Goal: Information Seeking & Learning: Learn about a topic

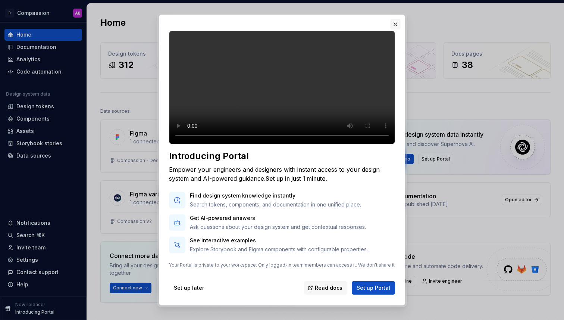
click at [397, 23] on button "button" at bounding box center [395, 24] width 10 height 10
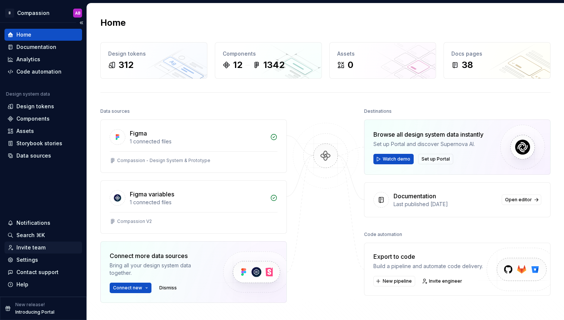
click at [29, 245] on div "Invite team" at bounding box center [30, 247] width 29 height 7
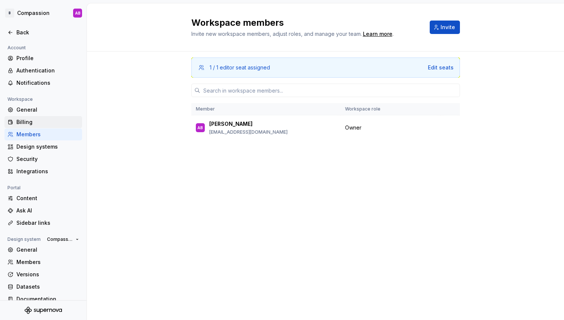
click at [22, 122] on div "Billing" at bounding box center [47, 121] width 63 height 7
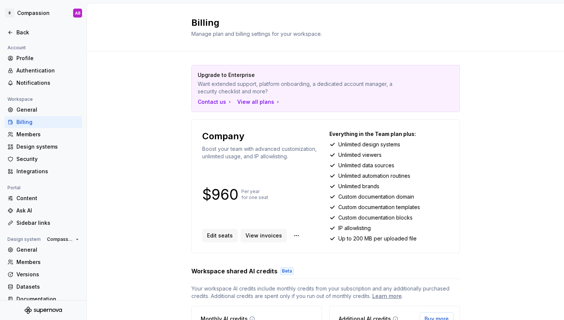
scroll to position [11, 0]
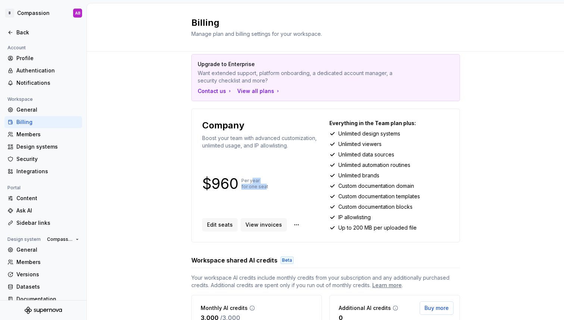
drag, startPoint x: 253, startPoint y: 183, endPoint x: 266, endPoint y: 188, distance: 13.9
click at [266, 188] on p "Per year for one seat" at bounding box center [254, 184] width 27 height 12
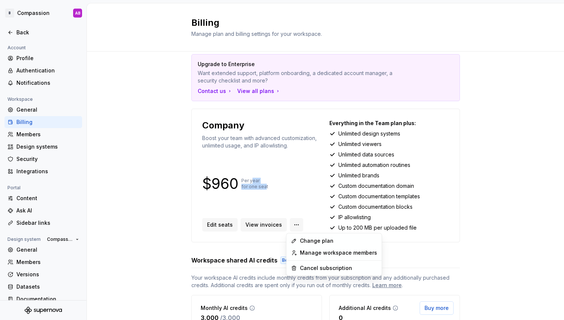
click at [291, 224] on html "B Compassion AB Back Account Profile Authentication Notifications Workspace Gen…" at bounding box center [282, 160] width 564 height 320
click at [142, 209] on html "B Compassion AB Back Account Profile Authentication Notifications Workspace Gen…" at bounding box center [282, 160] width 564 height 320
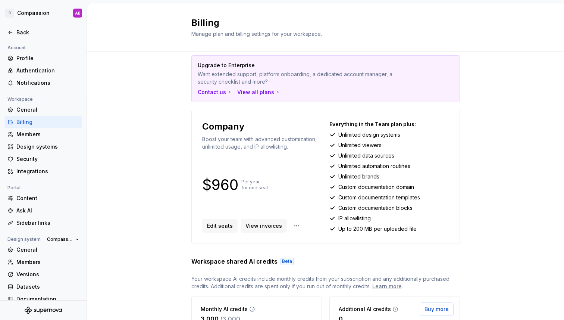
scroll to position [0, 0]
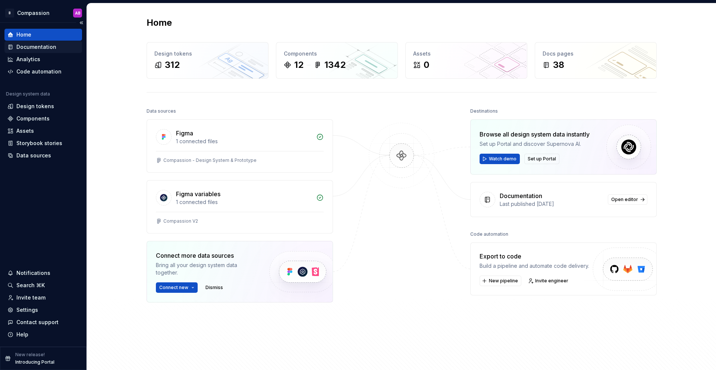
click at [29, 45] on div "Documentation" at bounding box center [36, 46] width 40 height 7
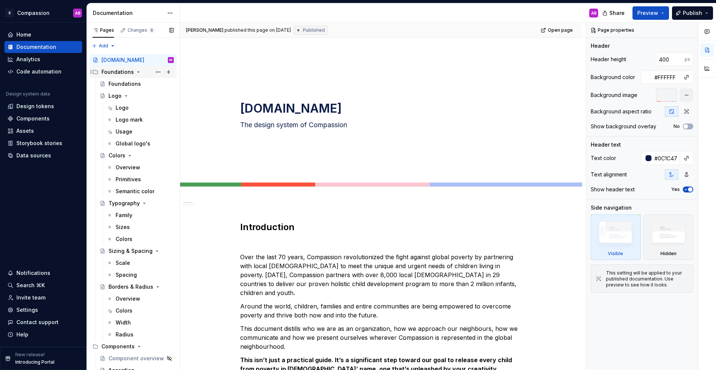
click at [135, 72] on icon "Page tree" at bounding box center [138, 72] width 6 height 6
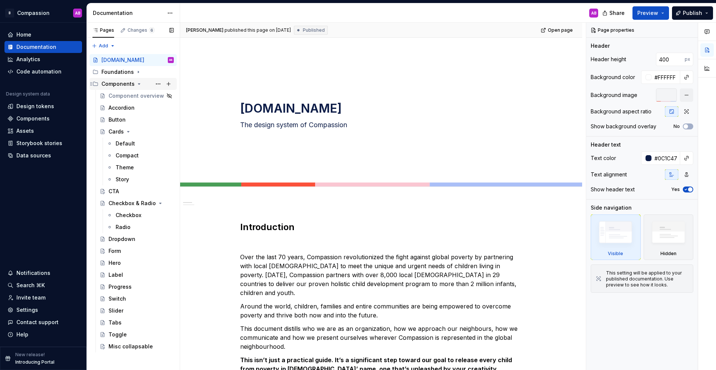
click at [137, 82] on icon "Page tree" at bounding box center [139, 84] width 6 height 6
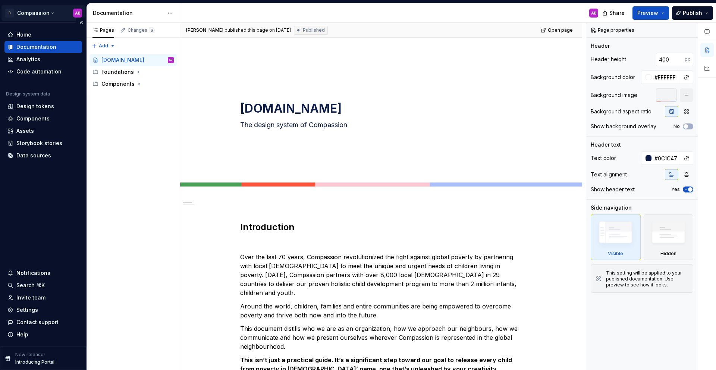
click at [29, 15] on html "B Compassion AB Home Documentation Analytics Code automation Design system data…" at bounding box center [358, 185] width 716 height 370
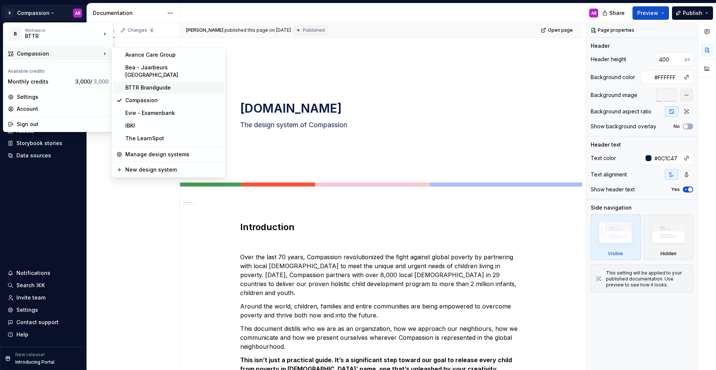
click at [137, 84] on div "BTTR Brandguide" at bounding box center [173, 87] width 96 height 7
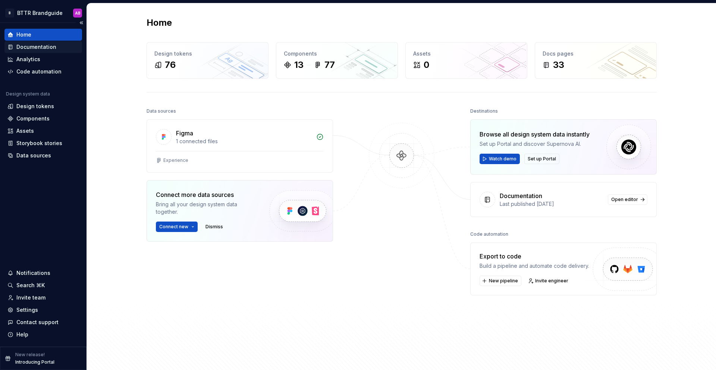
click at [29, 47] on div "Documentation" at bounding box center [36, 46] width 40 height 7
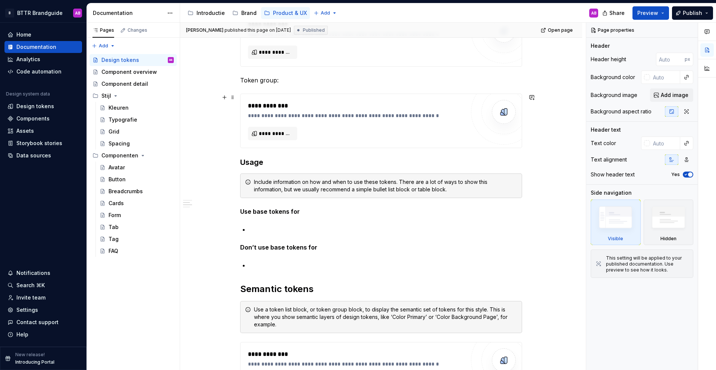
scroll to position [157, 0]
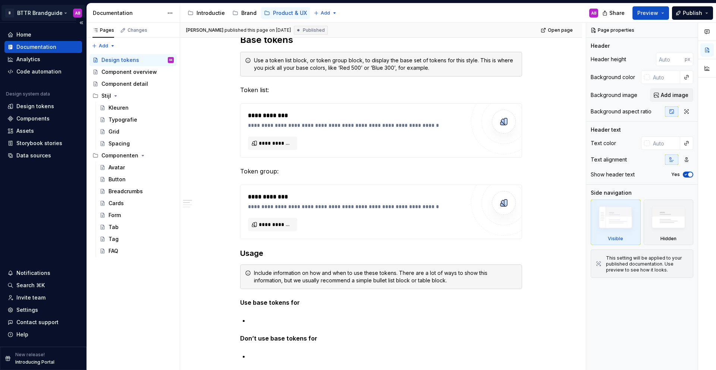
click at [49, 13] on html "B BTTR Brandguide AB Home Documentation Analytics Code automation Design system…" at bounding box center [358, 185] width 716 height 370
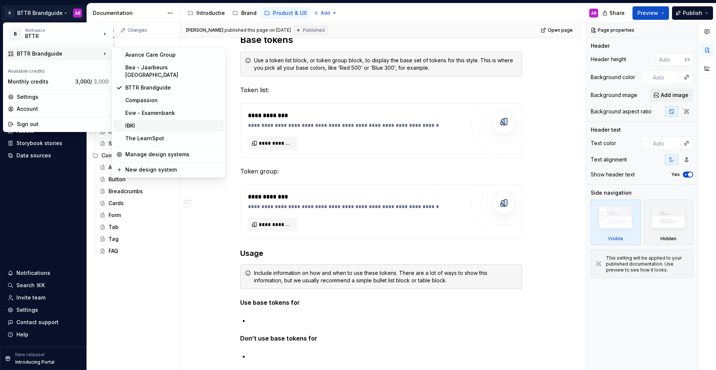
click at [140, 122] on div "IBKI" at bounding box center [173, 125] width 96 height 7
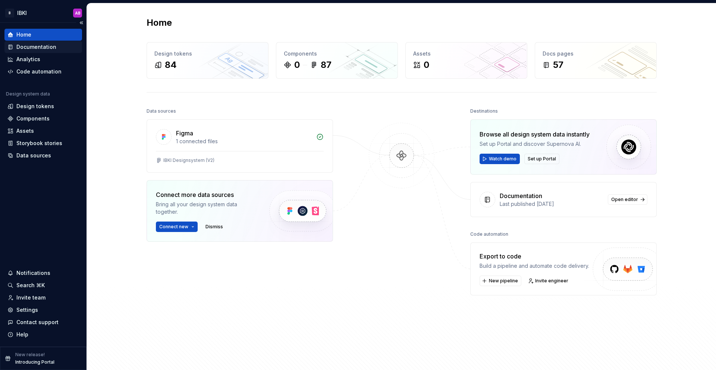
click at [25, 47] on div "Documentation" at bounding box center [36, 46] width 40 height 7
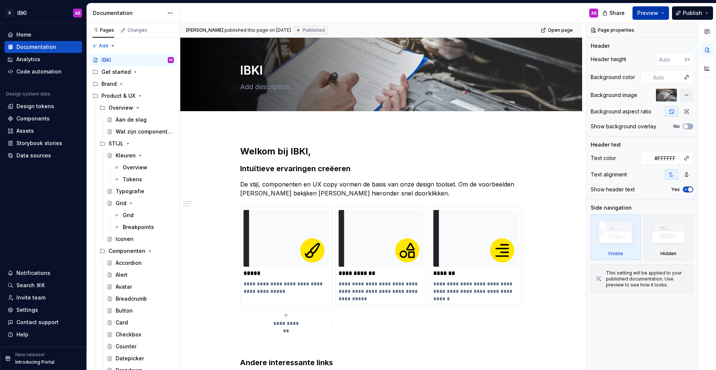
click at [666, 14] on button "Preview" at bounding box center [651, 12] width 37 height 13
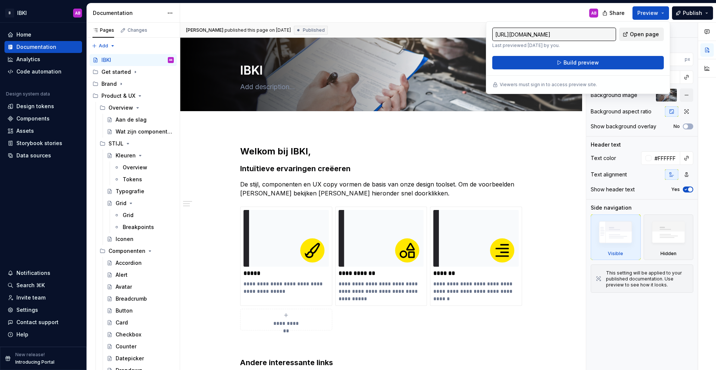
click at [650, 32] on span "Open page" at bounding box center [644, 34] width 29 height 7
click at [27, 16] on html "B IBKI AB Home Documentation Analytics Code automation Design system data Desig…" at bounding box center [358, 185] width 716 height 370
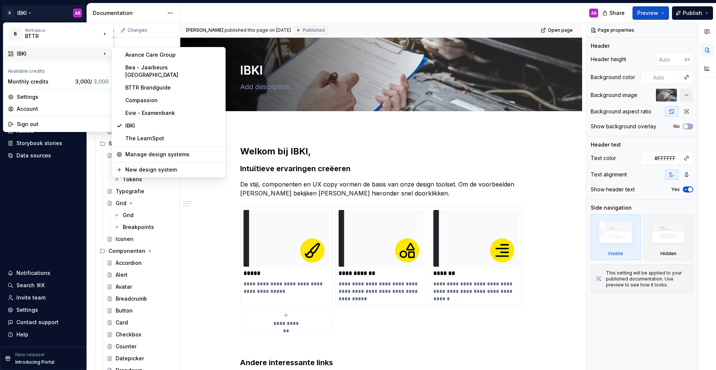
click at [32, 56] on div "IBKI" at bounding box center [59, 53] width 84 height 7
click at [145, 68] on div "Bea - Jaarbeurs Utrecht" at bounding box center [173, 71] width 96 height 15
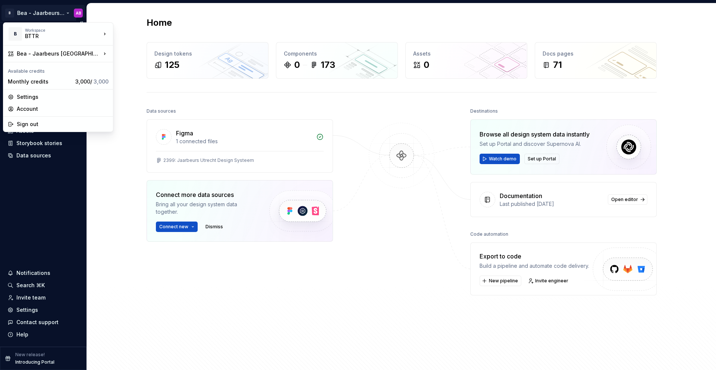
click at [33, 16] on html "B Bea - Jaarbeurs Utrecht AB Home Documentation Analytics Code automation Desig…" at bounding box center [358, 185] width 716 height 370
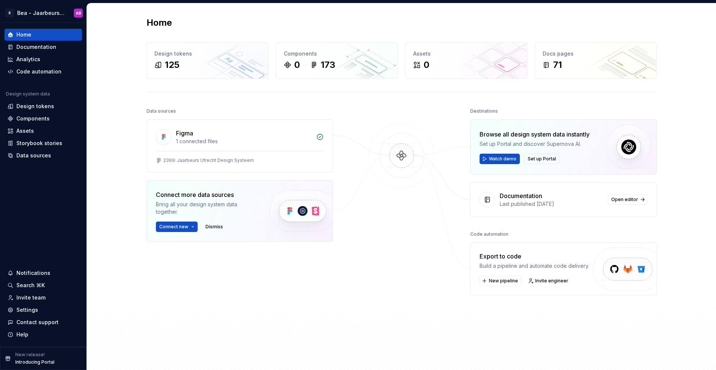
click at [165, 272] on html "B Bea - Jaarbeurs Utrecht AB Home Documentation Analytics Code automation Desig…" at bounding box center [358, 185] width 716 height 370
click at [36, 47] on div "Documentation" at bounding box center [36, 46] width 40 height 7
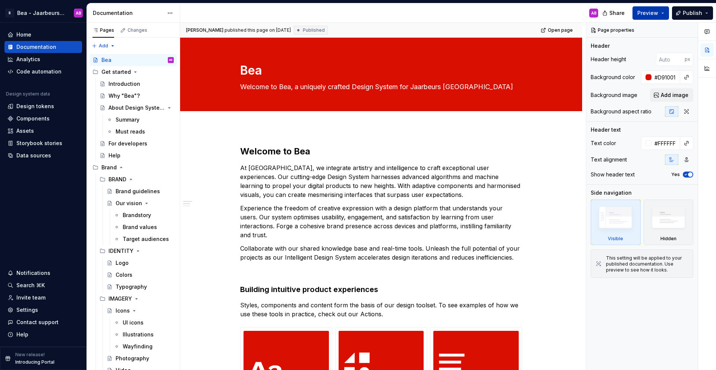
click at [650, 14] on span "Preview" at bounding box center [648, 12] width 21 height 7
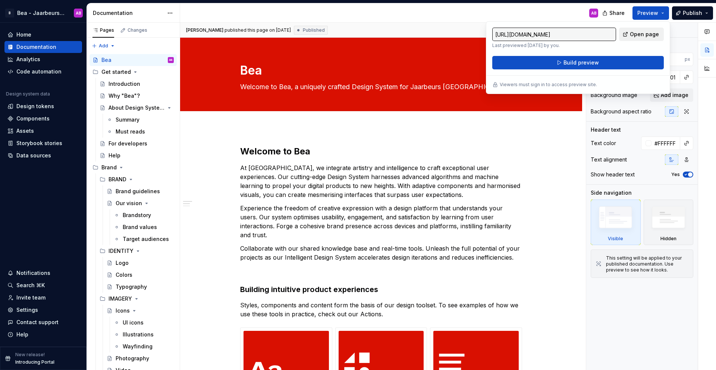
click at [630, 34] on link "Open page" at bounding box center [641, 34] width 45 height 13
type textarea "*"
